Goal: Information Seeking & Learning: Understand process/instructions

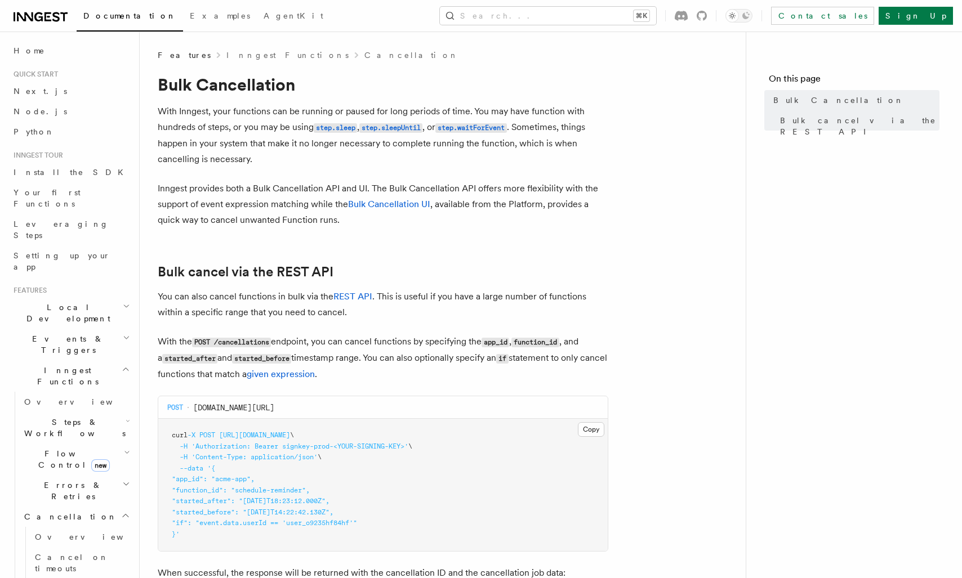
click at [222, 233] on article "Features Inngest Functions Cancellation Bulk Cancellation With Inngest, your fu…" at bounding box center [443, 516] width 570 height 932
click at [248, 210] on p "Inngest provides both a Bulk Cancellation API and UI. The Bulk Cancellation API…" at bounding box center [383, 204] width 450 height 47
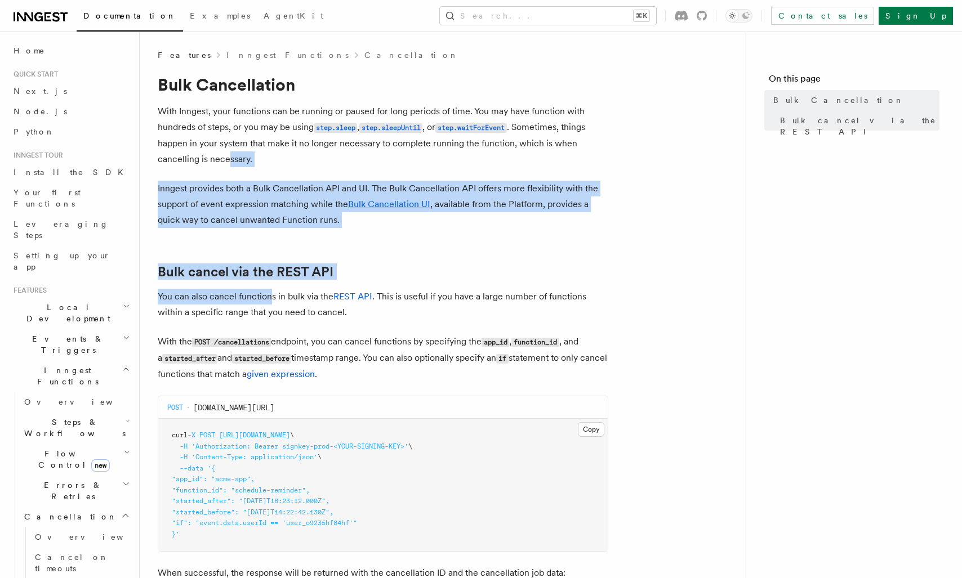
drag, startPoint x: 241, startPoint y: 222, endPoint x: 279, endPoint y: 310, distance: 95.1
click at [279, 310] on article "Features Inngest Functions Cancellation Bulk Cancellation With Inngest, your fu…" at bounding box center [443, 516] width 570 height 932
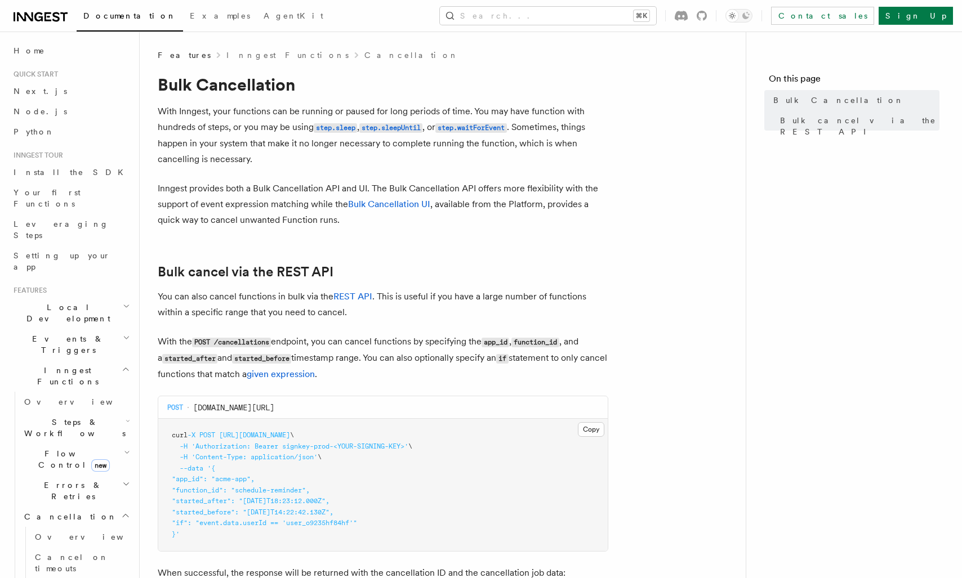
click at [288, 181] on p "Inngest provides both a Bulk Cancellation API and UI. The Bulk Cancellation API…" at bounding box center [383, 204] width 450 height 47
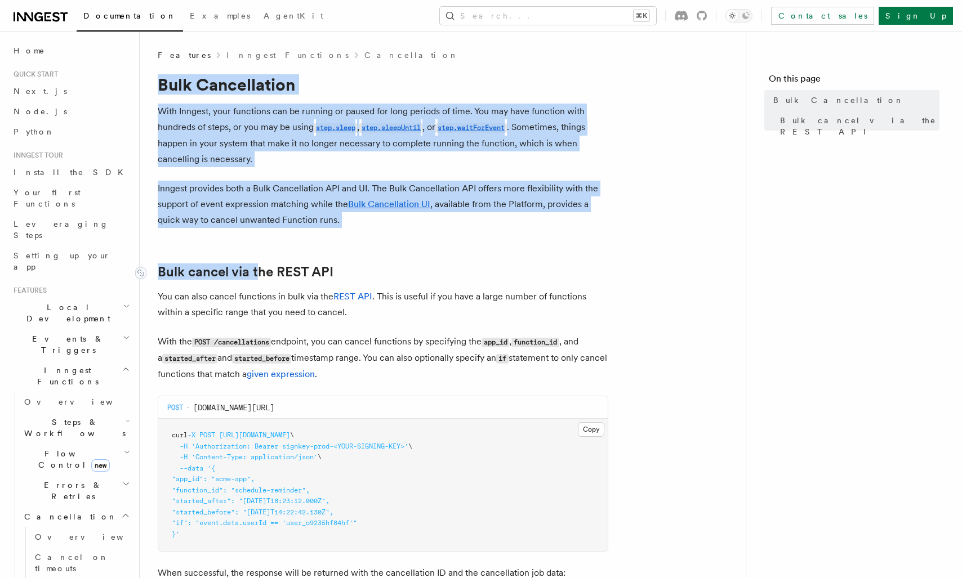
drag, startPoint x: 160, startPoint y: 91, endPoint x: 267, endPoint y: 280, distance: 217.1
click at [263, 272] on div "Features Inngest Functions Cancellation Bulk Cancellation With Inngest, your fu…" at bounding box center [461, 491] width 642 height 982
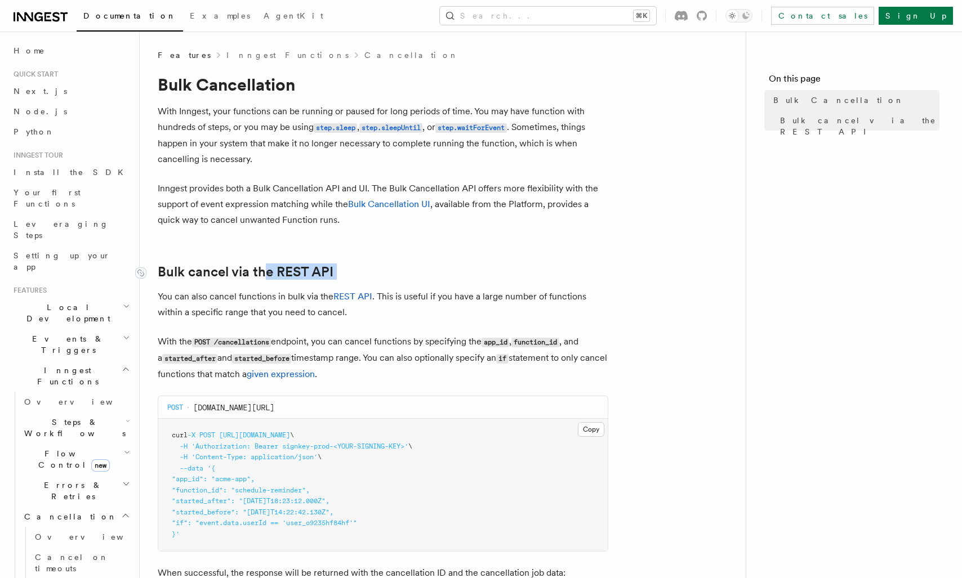
click at [267, 280] on article "Features Inngest Functions Cancellation Bulk Cancellation With Inngest, your fu…" at bounding box center [443, 516] width 570 height 932
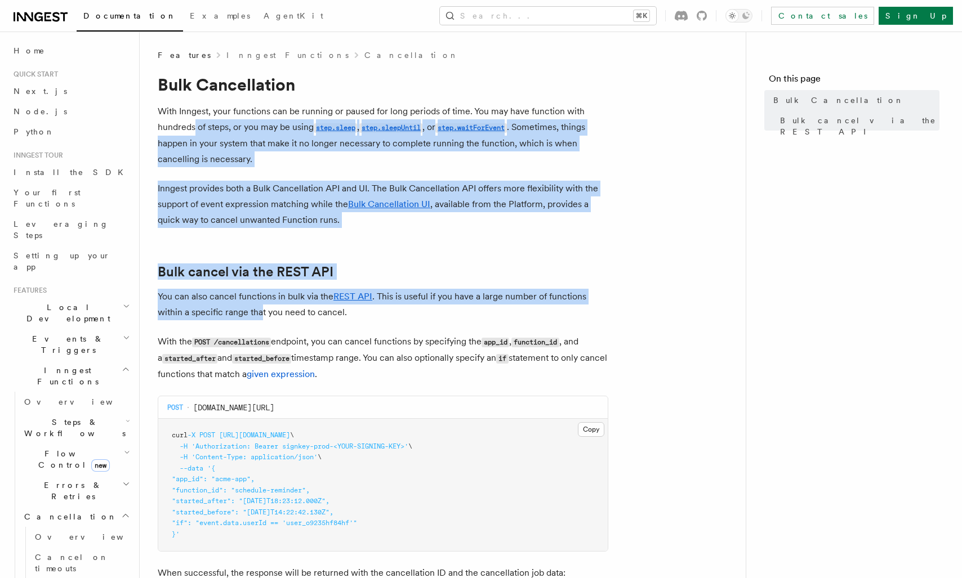
drag, startPoint x: 192, startPoint y: 115, endPoint x: 265, endPoint y: 319, distance: 216.5
click at [265, 320] on article "Features Inngest Functions Cancellation Bulk Cancellation With Inngest, your fu…" at bounding box center [443, 516] width 570 height 932
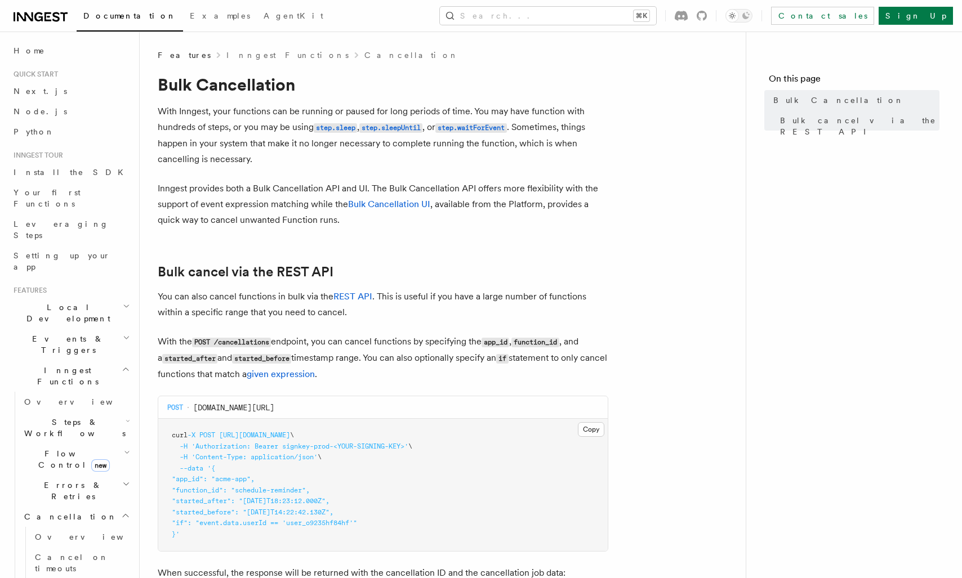
click at [265, 319] on p "You can also cancel functions in bulk via the REST API . This is useful if you …" at bounding box center [383, 305] width 450 height 32
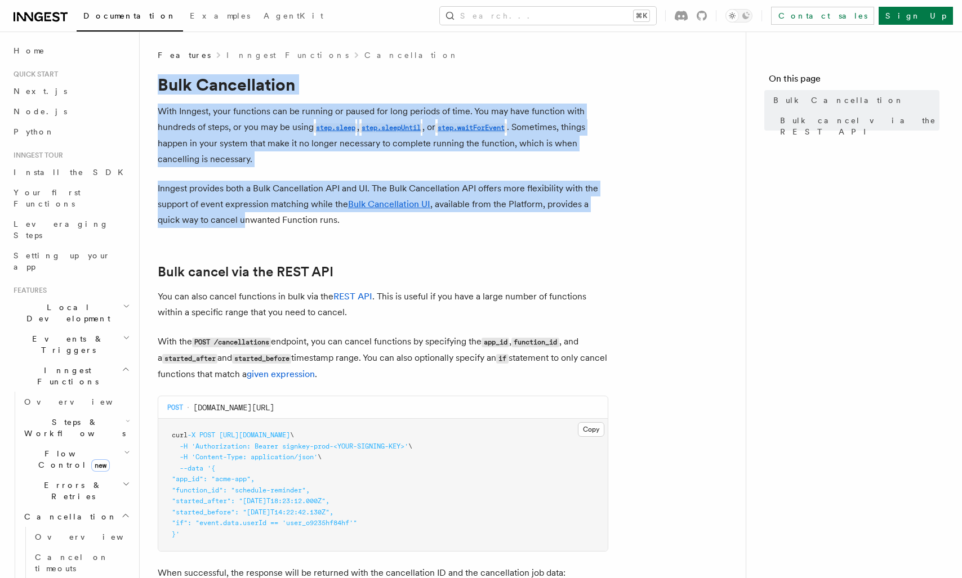
drag, startPoint x: 220, startPoint y: 187, endPoint x: 303, endPoint y: 314, distance: 151.3
click at [296, 300] on div "Features Inngest Functions Cancellation Bulk Cancellation With Inngest, your fu…" at bounding box center [461, 491] width 642 height 982
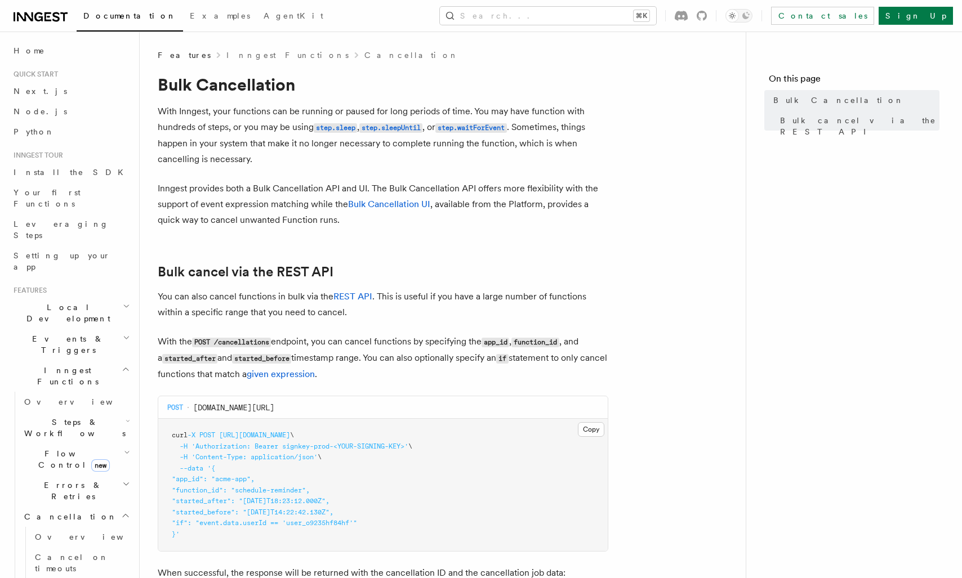
click at [303, 314] on p "You can also cancel functions in bulk via the REST API . This is useful if you …" at bounding box center [383, 305] width 450 height 32
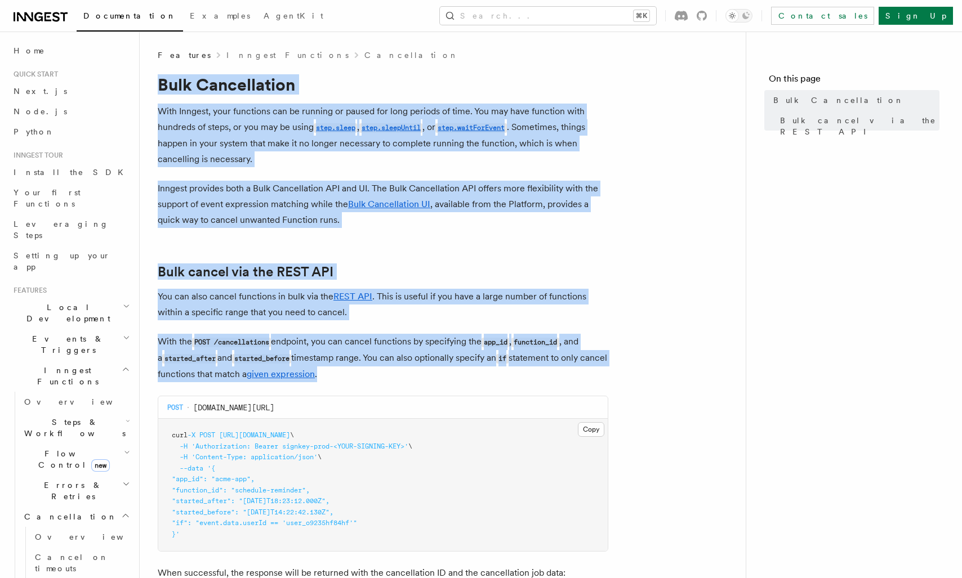
drag, startPoint x: 357, startPoint y: 380, endPoint x: 190, endPoint y: 70, distance: 352.1
click at [191, 73] on article "Features Inngest Functions Cancellation Bulk Cancellation With Inngest, your fu…" at bounding box center [443, 516] width 570 height 932
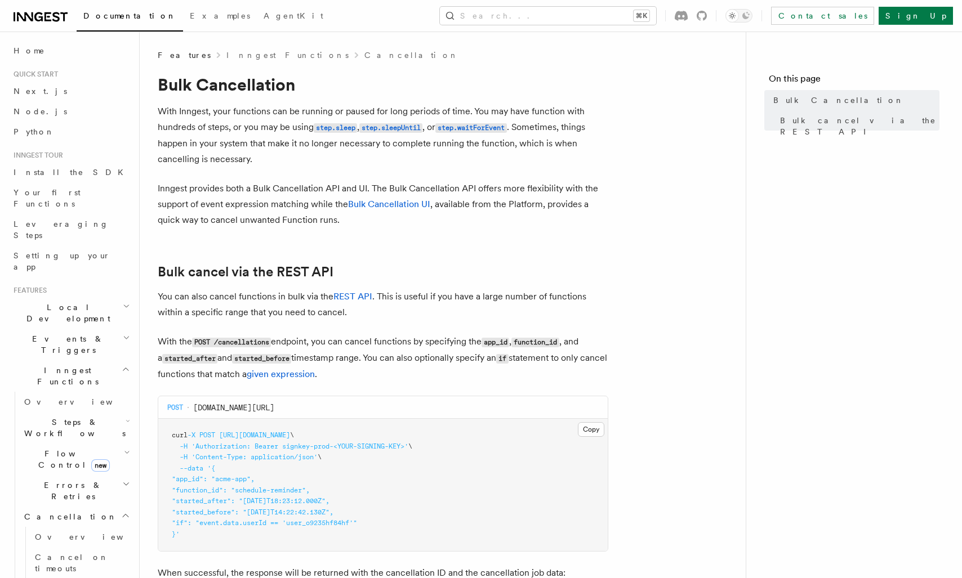
drag, startPoint x: 211, startPoint y: 160, endPoint x: 167, endPoint y: 112, distance: 64.6
click at [202, 153] on p "With Inngest, your functions can be running or paused for long periods of time.…" at bounding box center [383, 136] width 450 height 64
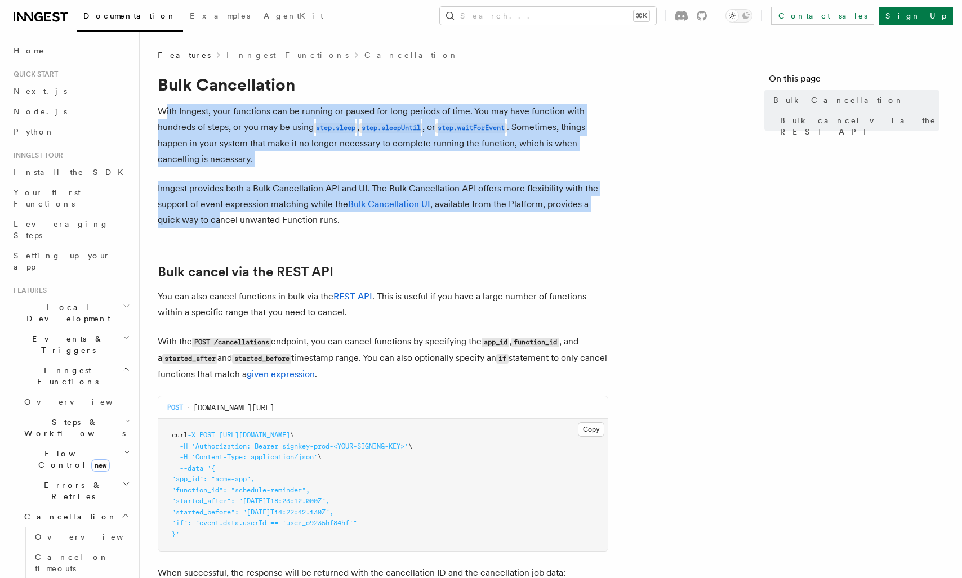
drag, startPoint x: 241, startPoint y: 257, endPoint x: 247, endPoint y: 265, distance: 10.1
click at [244, 261] on article "Features Inngest Functions Cancellation Bulk Cancellation With Inngest, your fu…" at bounding box center [443, 516] width 570 height 932
click at [247, 265] on link "Bulk cancel via the REST API" at bounding box center [246, 272] width 176 height 16
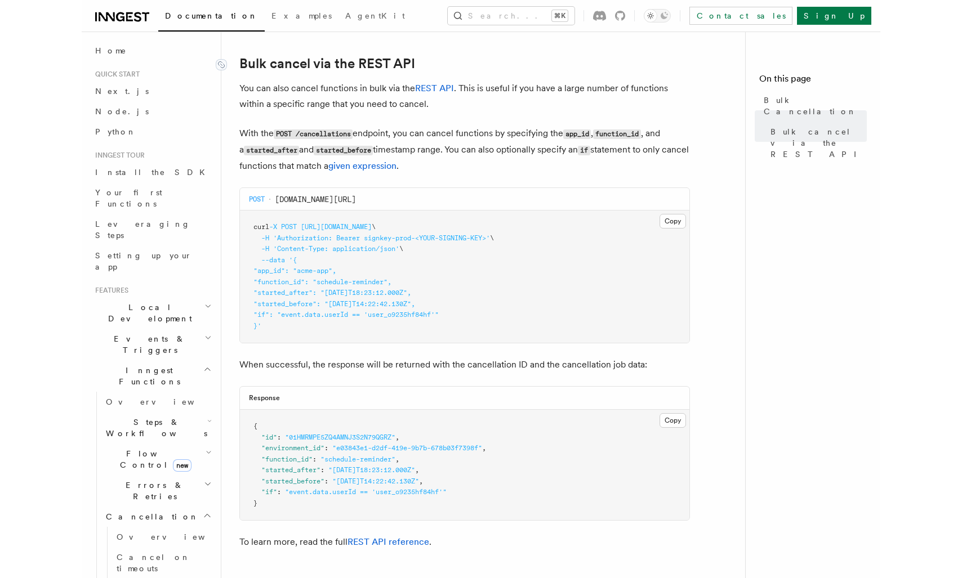
scroll to position [210, 0]
